Goal: Transaction & Acquisition: Purchase product/service

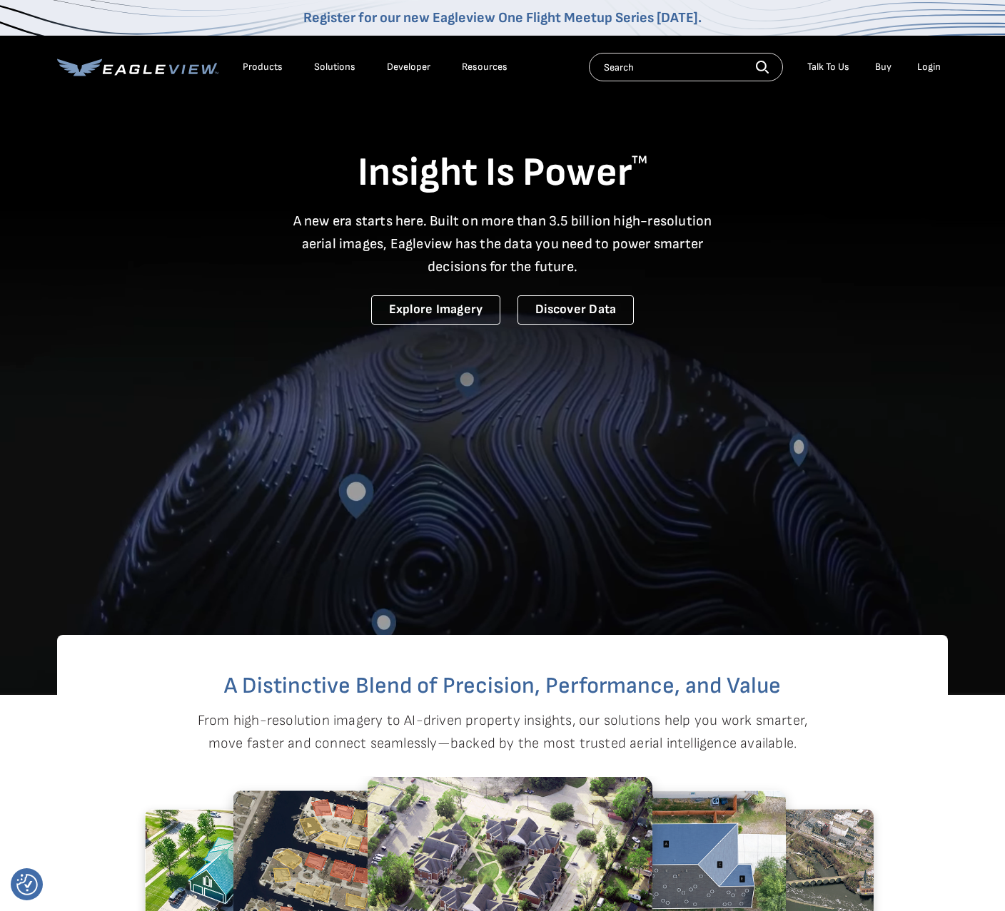
click at [926, 61] on div "Login" at bounding box center [929, 67] width 24 height 13
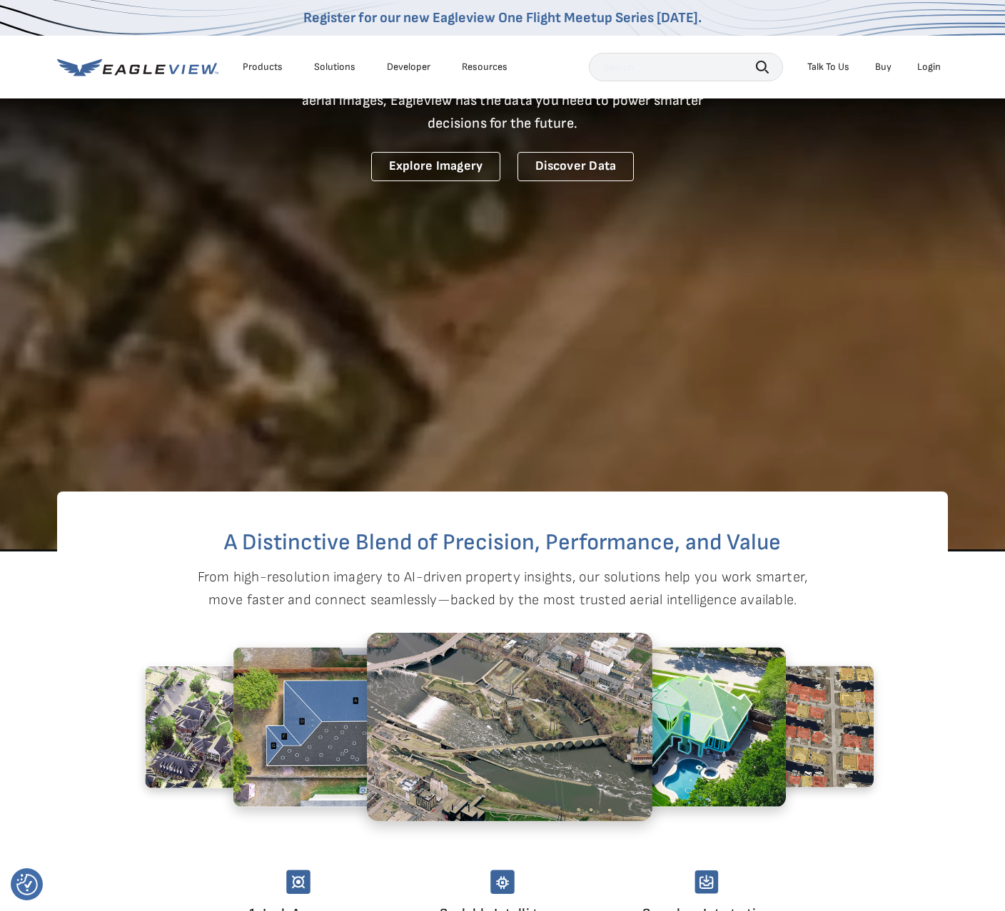
scroll to position [143, 0]
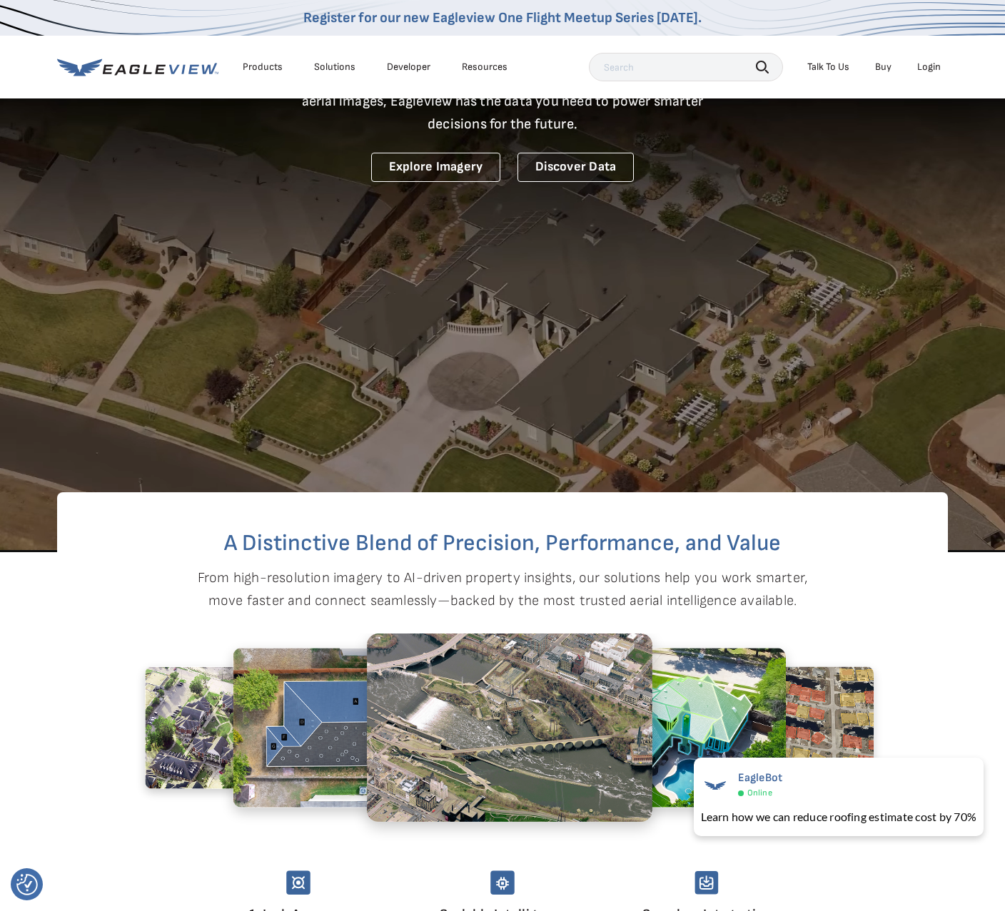
click at [933, 71] on div "Login" at bounding box center [929, 67] width 24 height 13
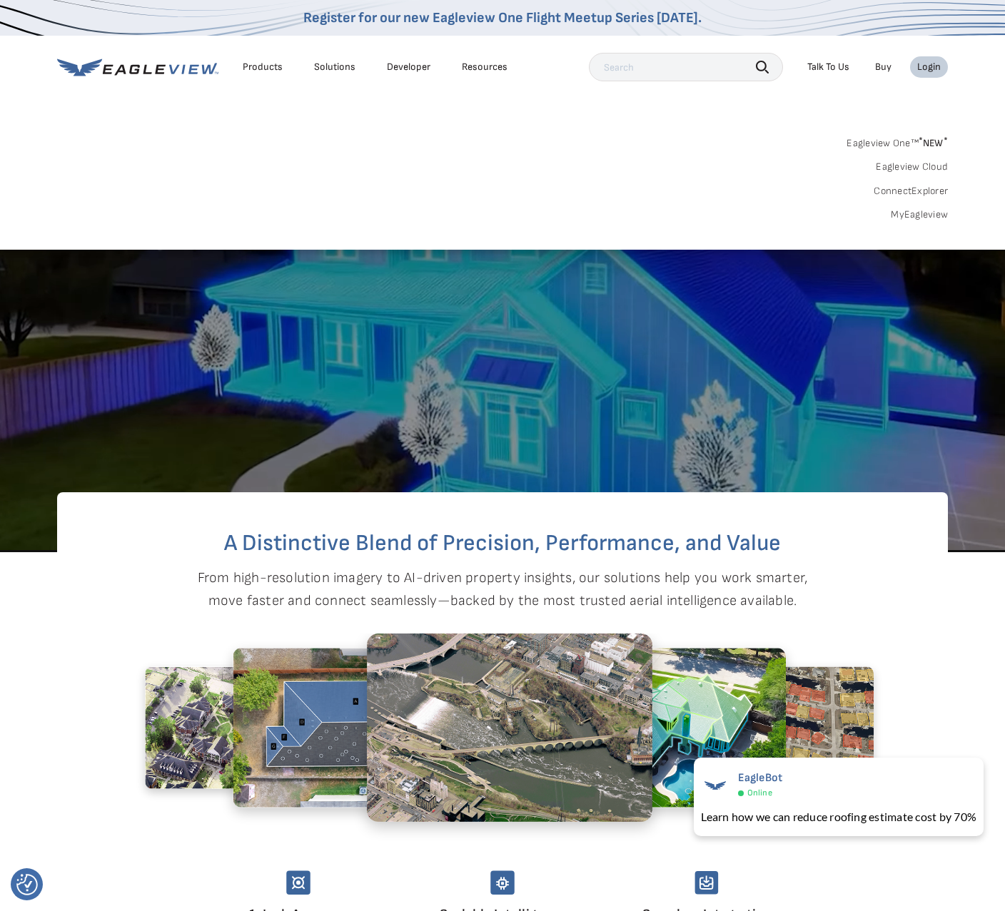
click at [922, 211] on link "MyEagleview" at bounding box center [919, 214] width 57 height 13
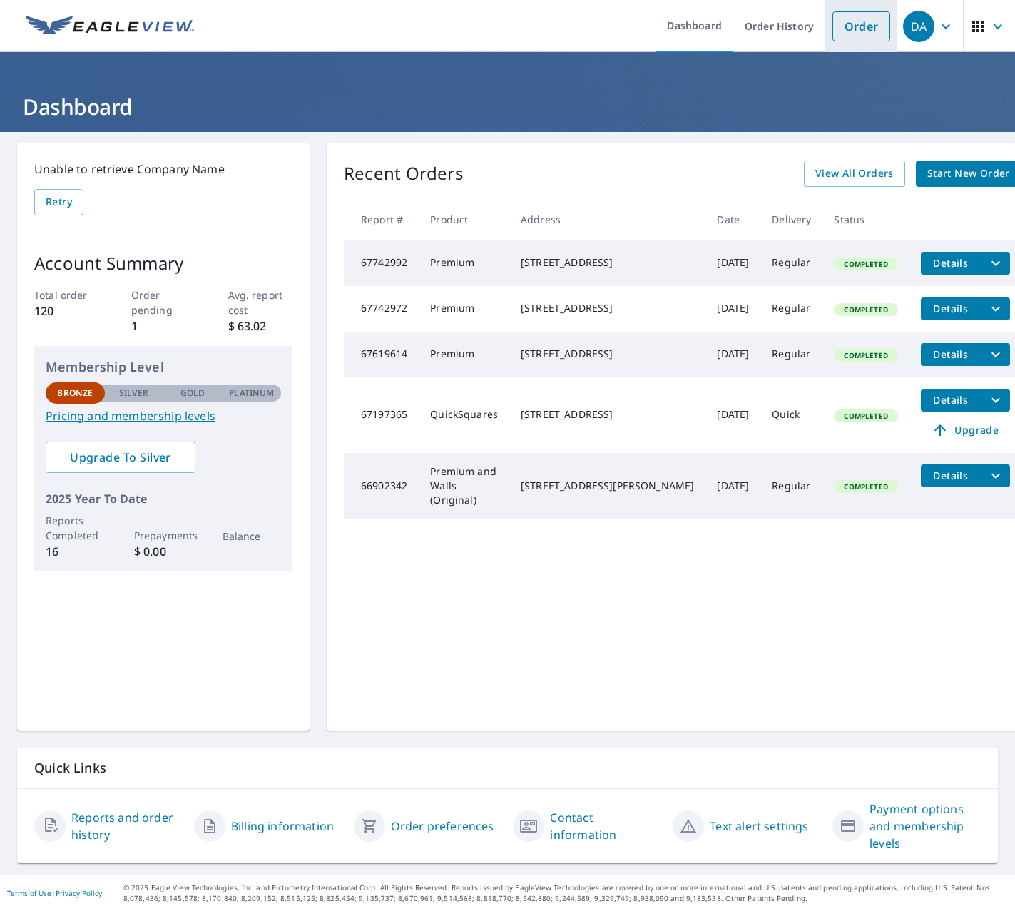
drag, startPoint x: 851, startPoint y: 16, endPoint x: 846, endPoint y: 21, distance: 7.6
click at [850, 17] on link "Order" at bounding box center [862, 26] width 58 height 30
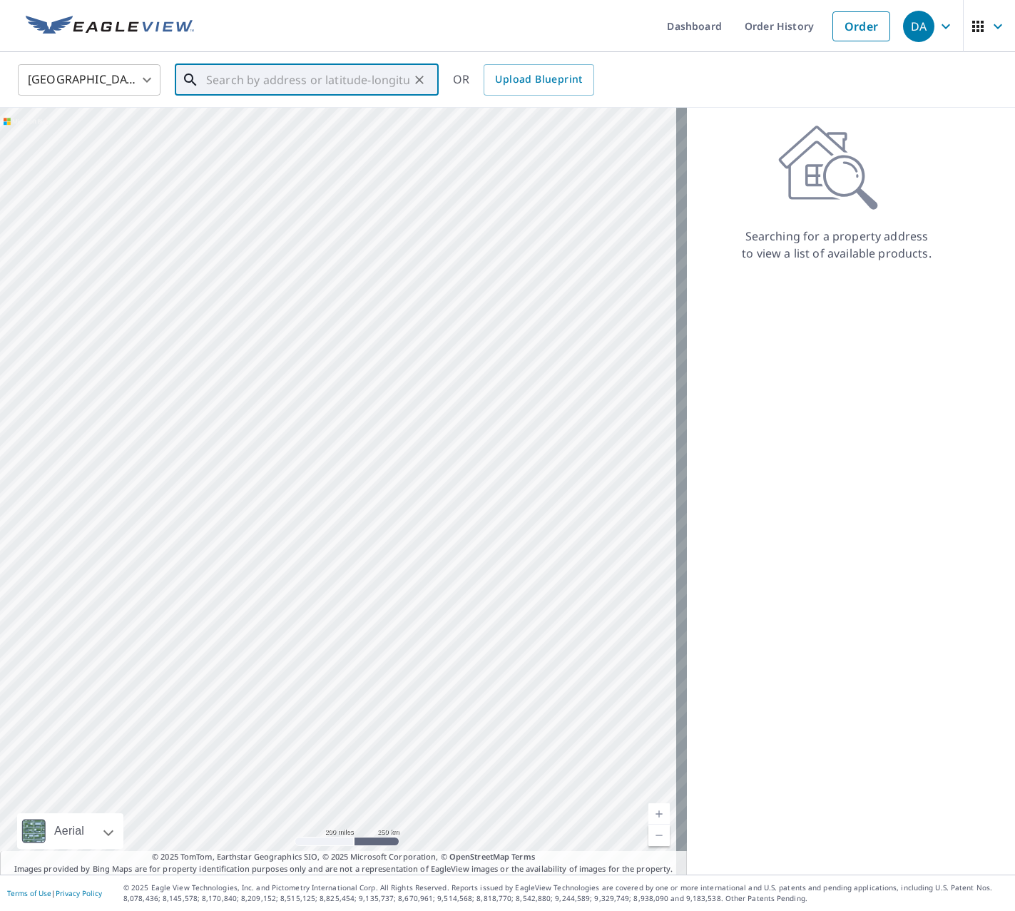
click at [328, 85] on input "text" at bounding box center [307, 80] width 203 height 40
paste input "37305 eagle ct north branch mn"
drag, startPoint x: 321, startPoint y: 123, endPoint x: 333, endPoint y: 140, distance: 20.6
click at [320, 125] on span "37305 Eagle Ct" at bounding box center [315, 121] width 224 height 17
type input "37305 Eagle Ct North Branch, MN 55056"
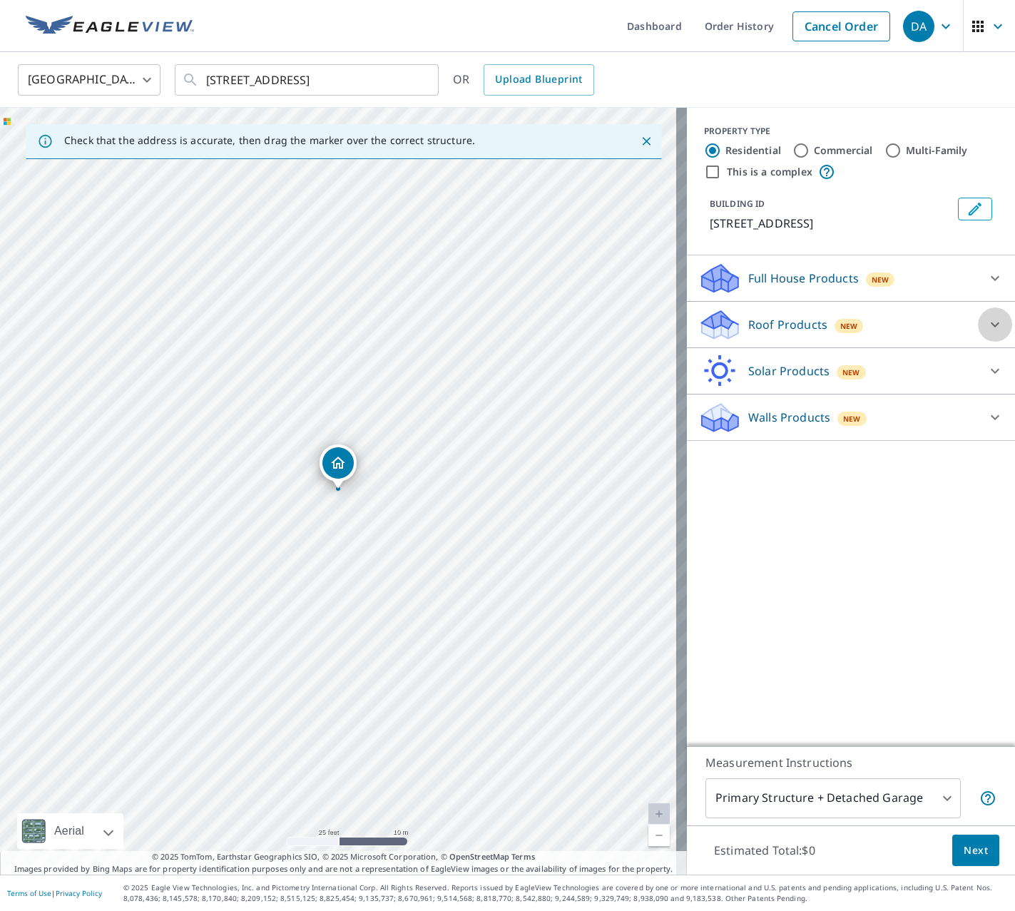
click at [988, 325] on icon at bounding box center [995, 324] width 17 height 17
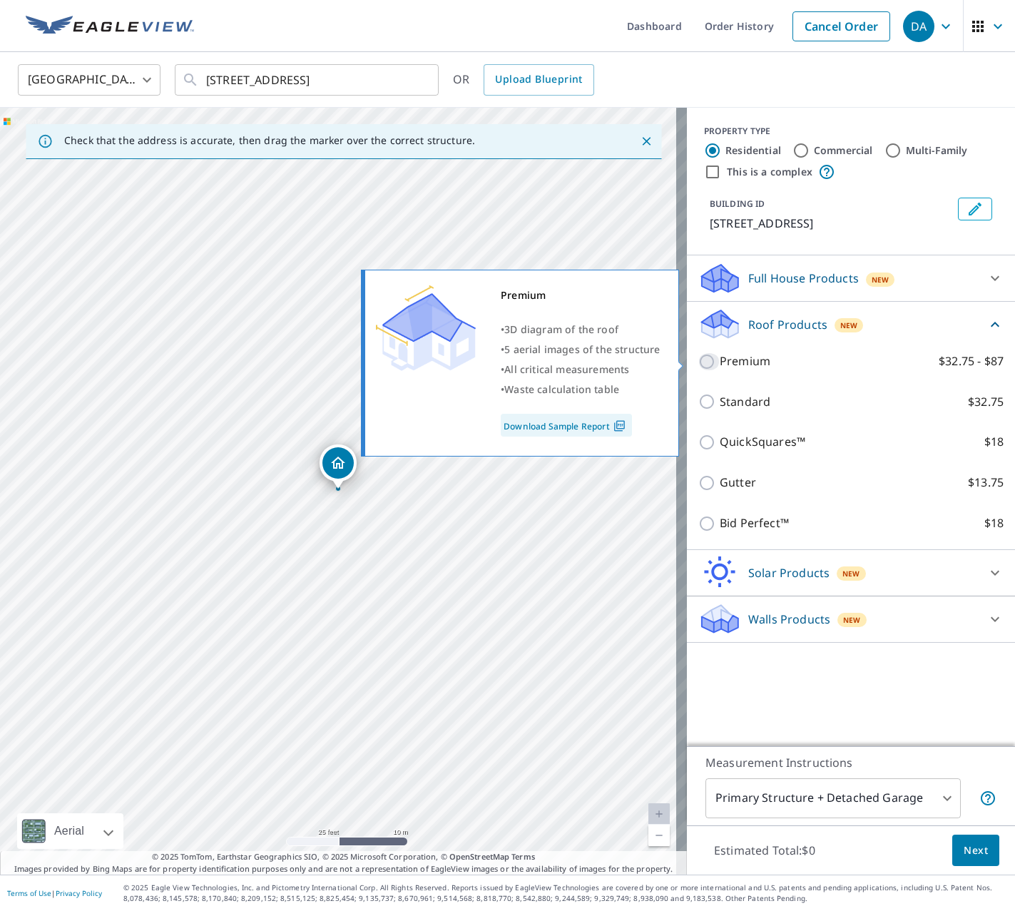
click at [701, 366] on input "Premium $32.75 - $87" at bounding box center [709, 361] width 21 height 17
checkbox input "true"
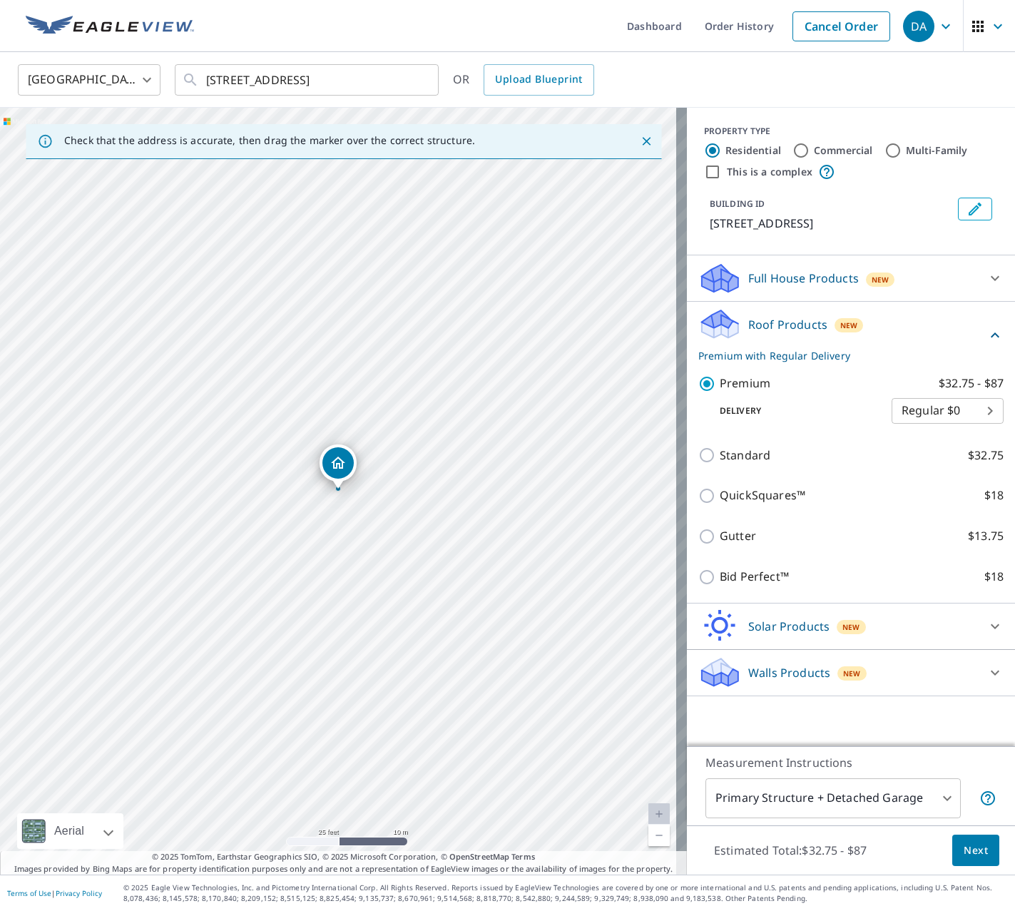
click at [995, 333] on div "Roof Products New Premium with Regular Delivery Premium $32.75 - $87 Delivery R…" at bounding box center [851, 453] width 328 height 302
click at [987, 339] on icon at bounding box center [995, 335] width 17 height 17
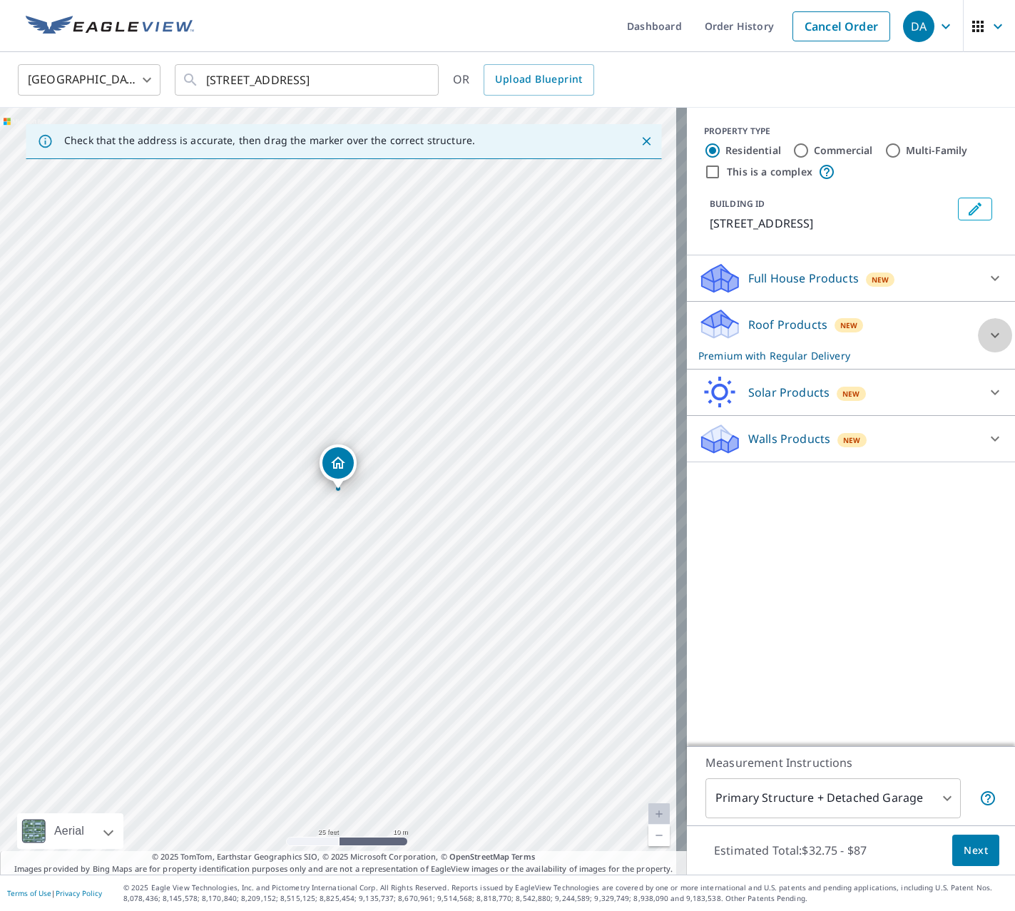
drag, startPoint x: 981, startPoint y: 335, endPoint x: 931, endPoint y: 350, distance: 52.1
click at [987, 335] on icon at bounding box center [995, 335] width 17 height 17
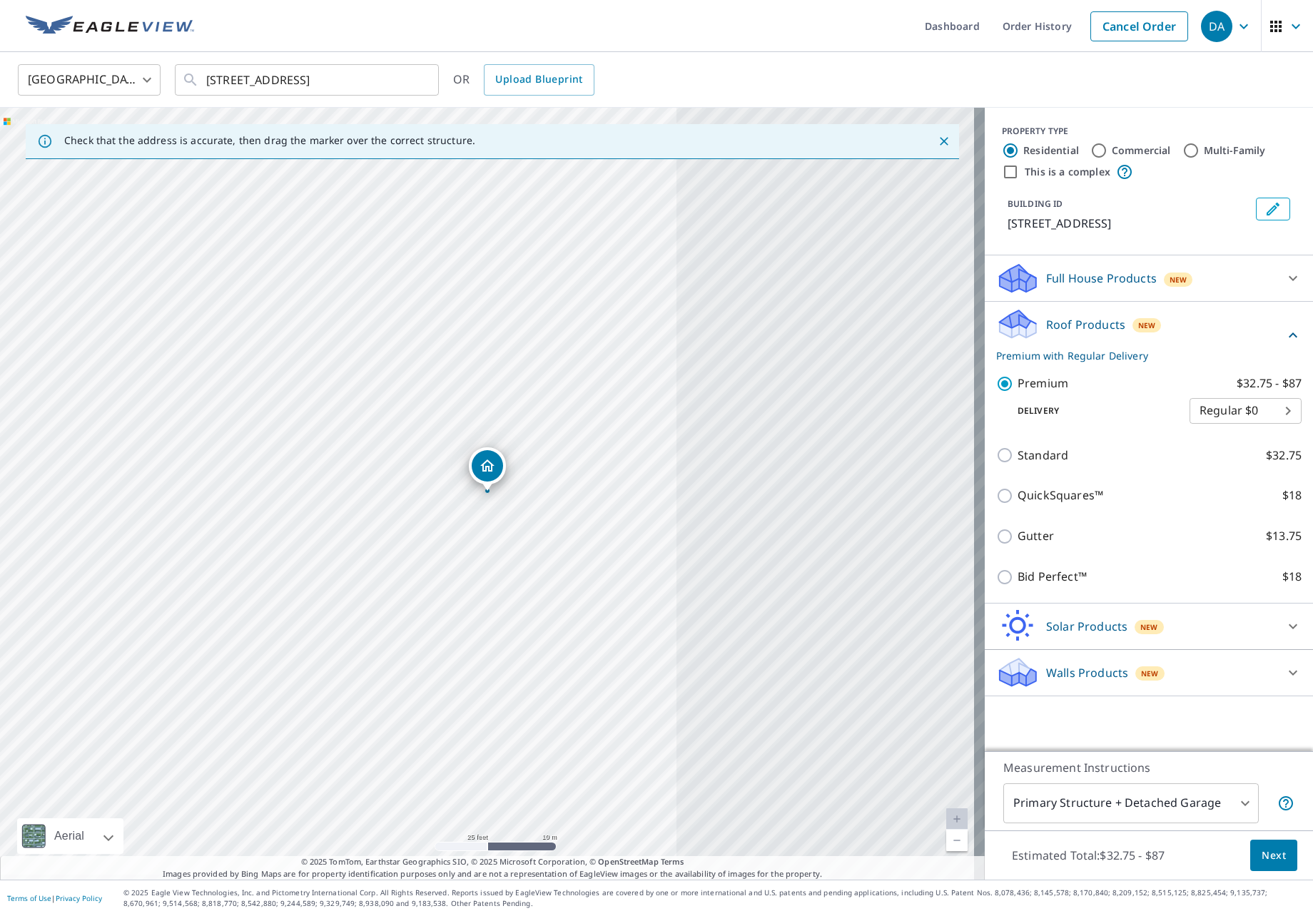
click at [489, 44] on ul "Dashboard Order History Cancel Order" at bounding box center [699, 26] width 993 height 52
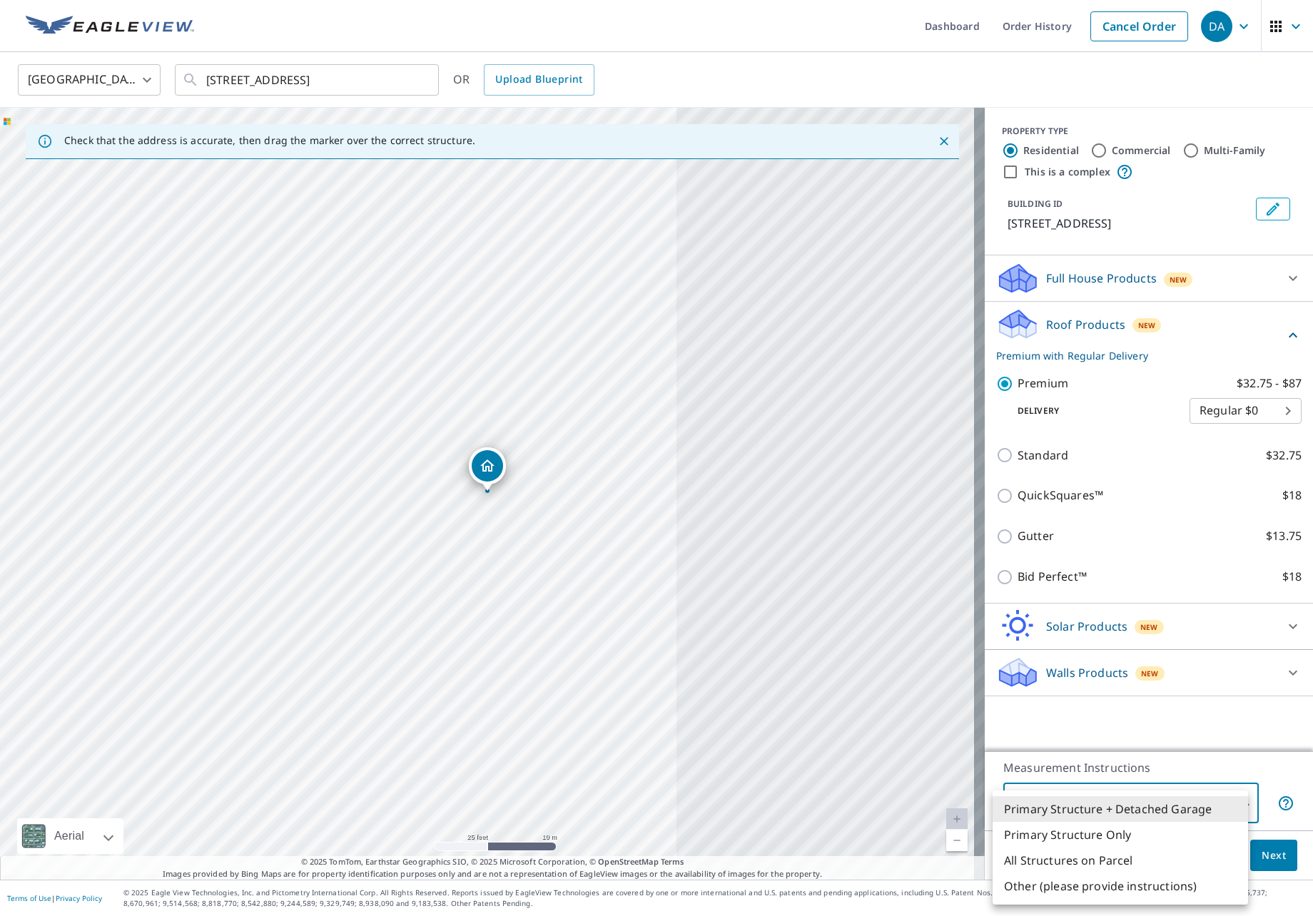
click at [1015, 803] on body "DA DA Dashboard Order History Cancel Order DA United States US ​ 37305 Eagle Ct…" at bounding box center [656, 458] width 1313 height 916
click at [1015, 732] on div at bounding box center [656, 458] width 1313 height 916
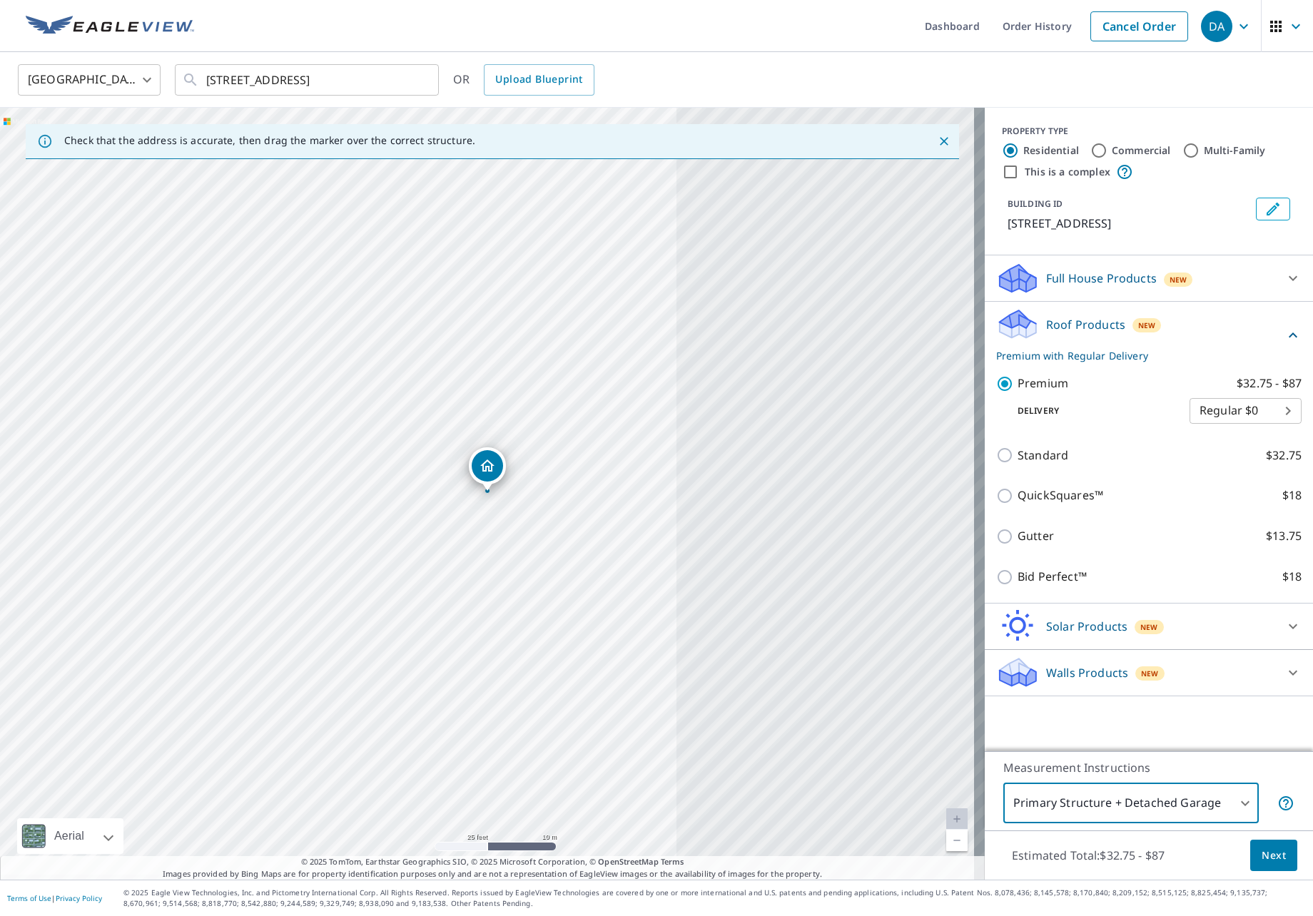
click at [1015, 802] on body "DA DA Dashboard Order History Cancel Order DA United States US ​ 37305 Eagle Ct…" at bounding box center [656, 458] width 1313 height 916
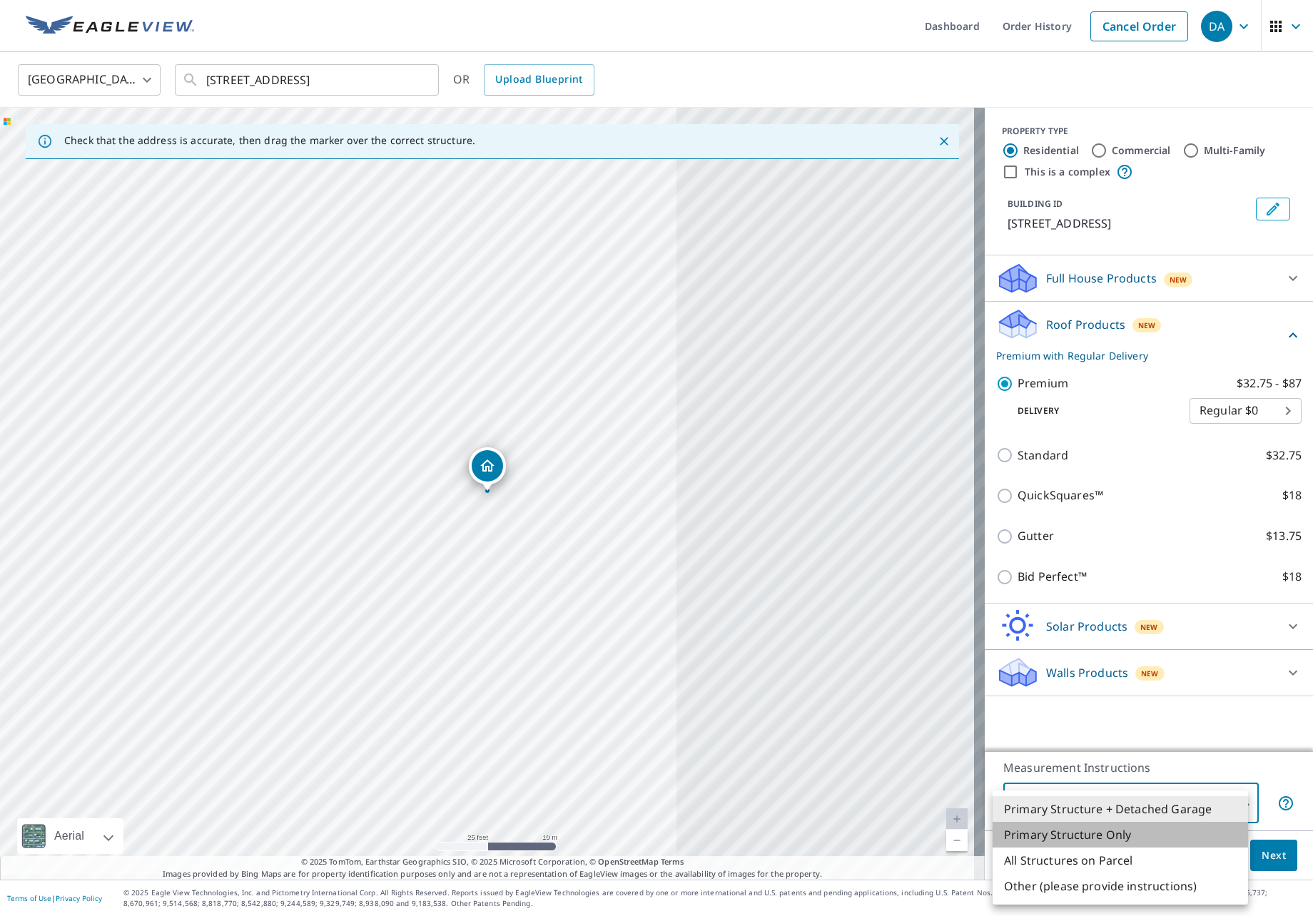
click at [1015, 842] on li "Primary Structure Only" at bounding box center [1120, 835] width 255 height 26
type input "2"
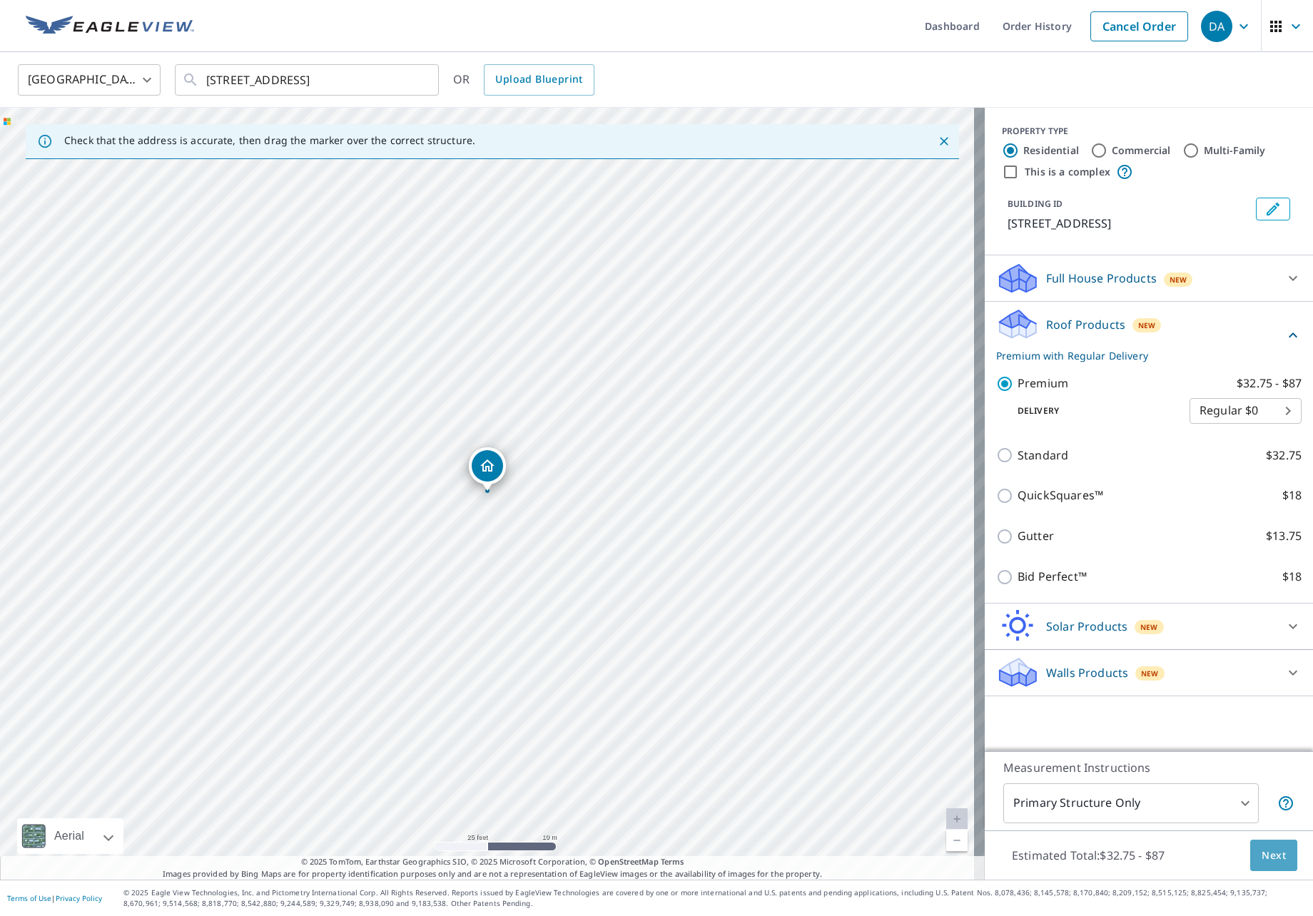
click at [1015, 847] on span "Next" at bounding box center [1274, 856] width 24 height 18
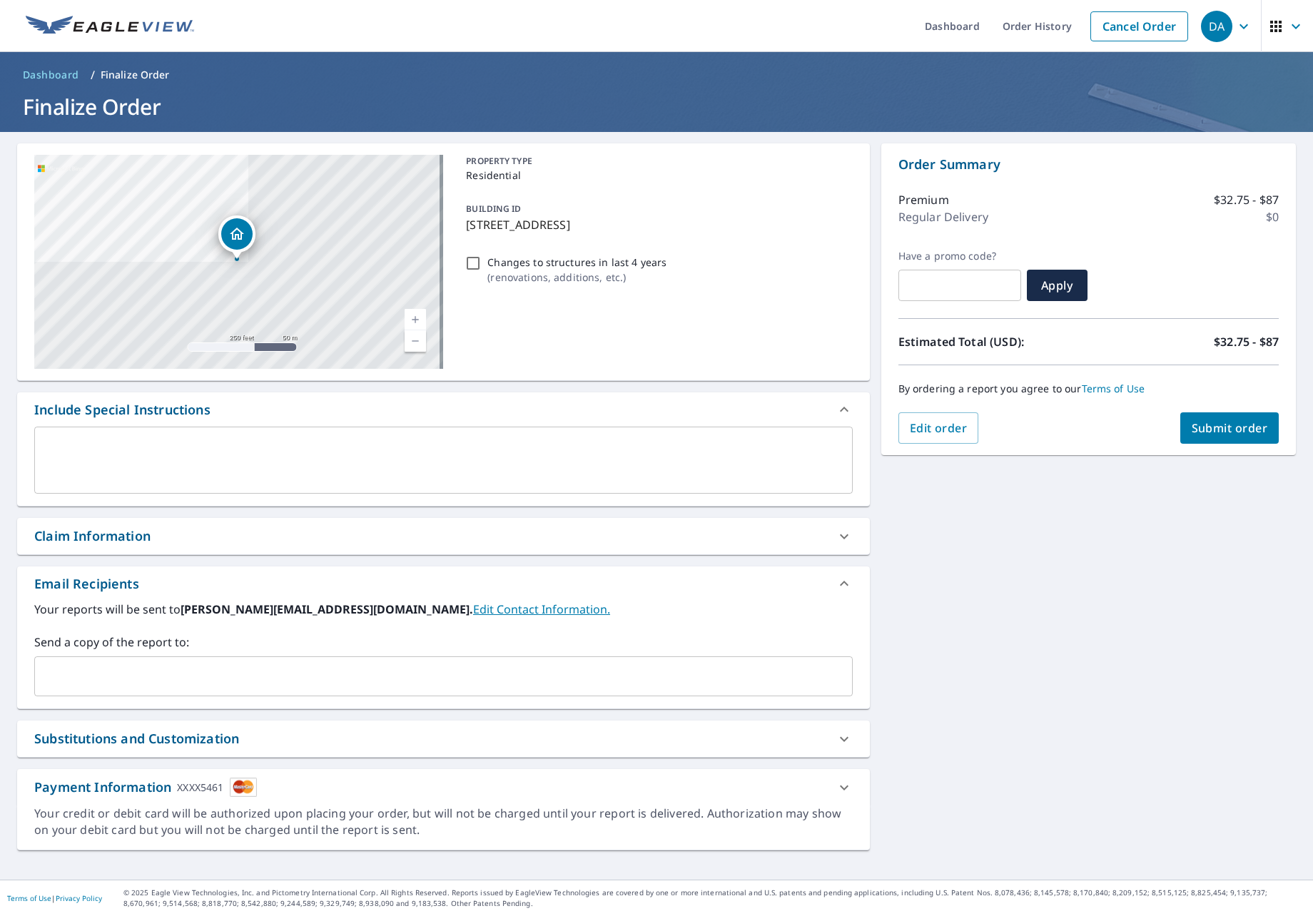
click at [1015, 420] on span "Submit order" at bounding box center [1230, 428] width 76 height 16
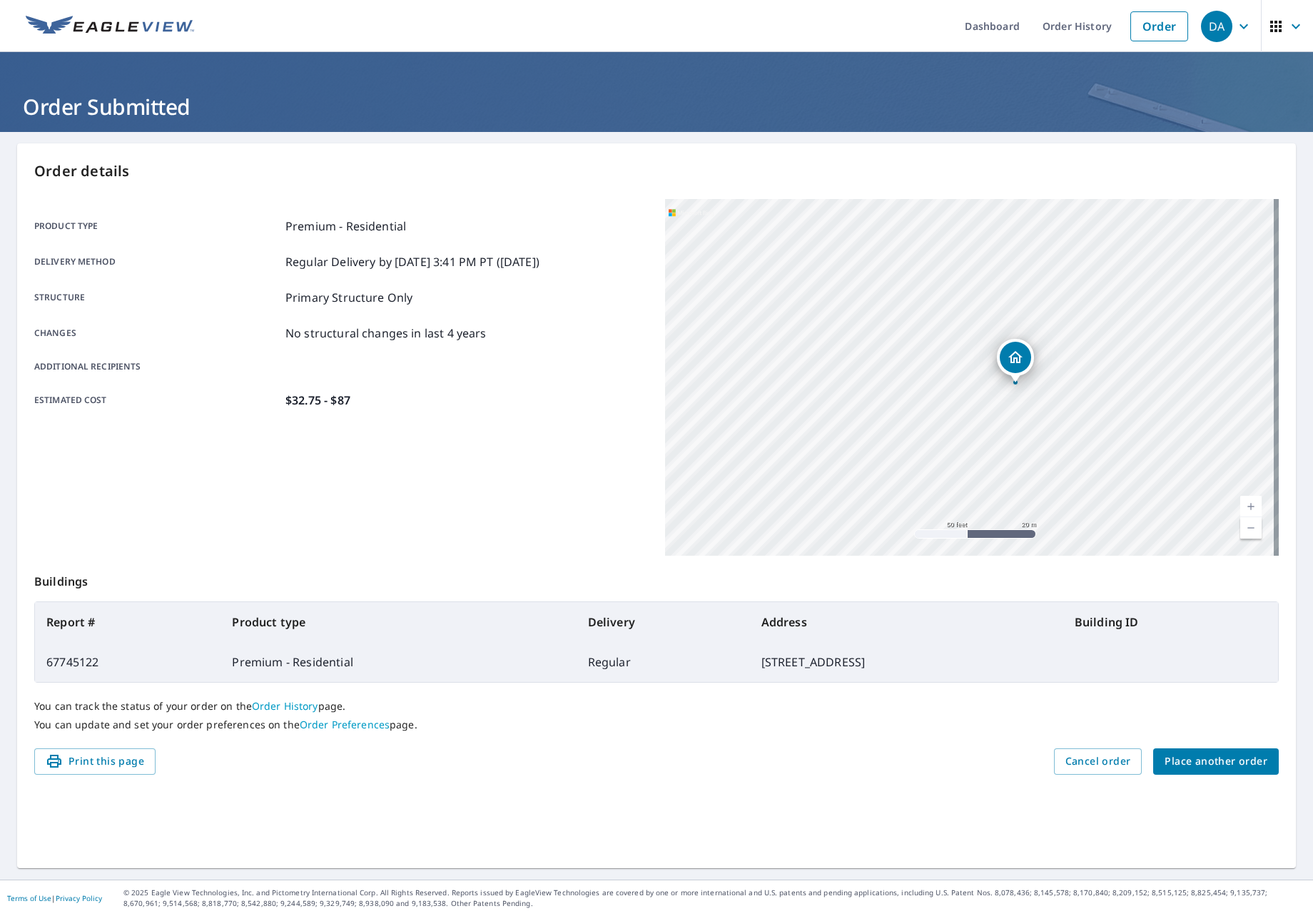
drag, startPoint x: 1066, startPoint y: 339, endPoint x: 1038, endPoint y: 417, distance: 82.6
click at [1015, 417] on div "37305 Eagle Ct North Branch, MN 55056" at bounding box center [972, 377] width 614 height 357
